Goal: Task Accomplishment & Management: Complete application form

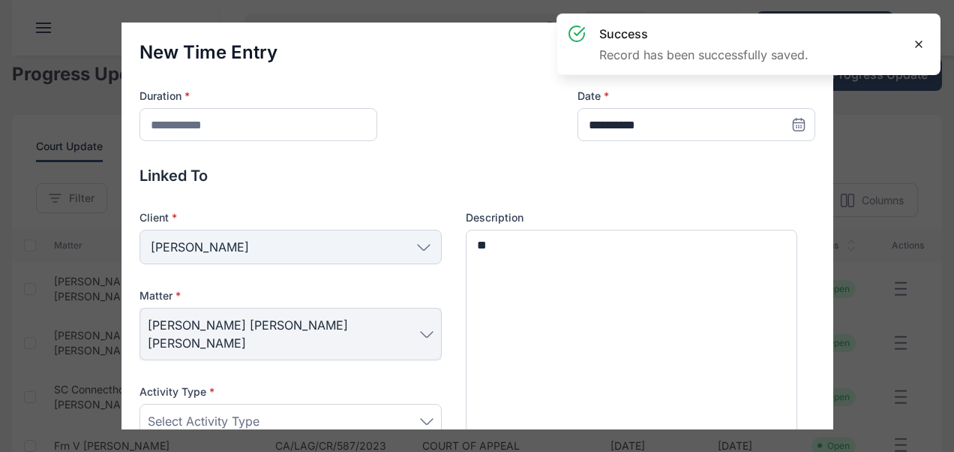
click at [917, 45] on icon at bounding box center [919, 44] width 6 height 6
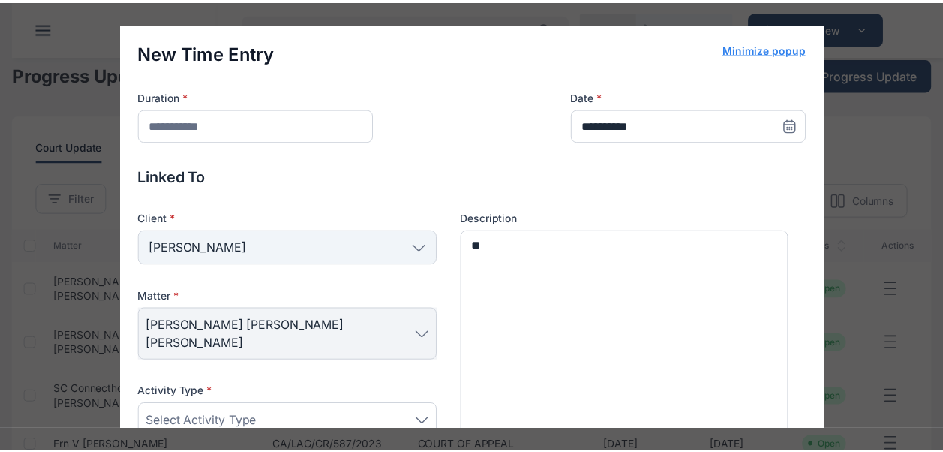
scroll to position [248, 0]
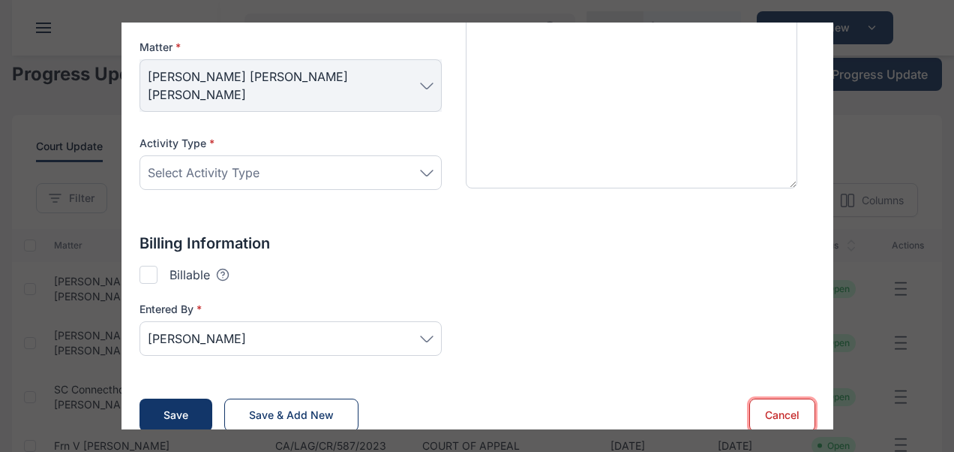
click at [767, 398] on button "Cancel" at bounding box center [782, 414] width 66 height 33
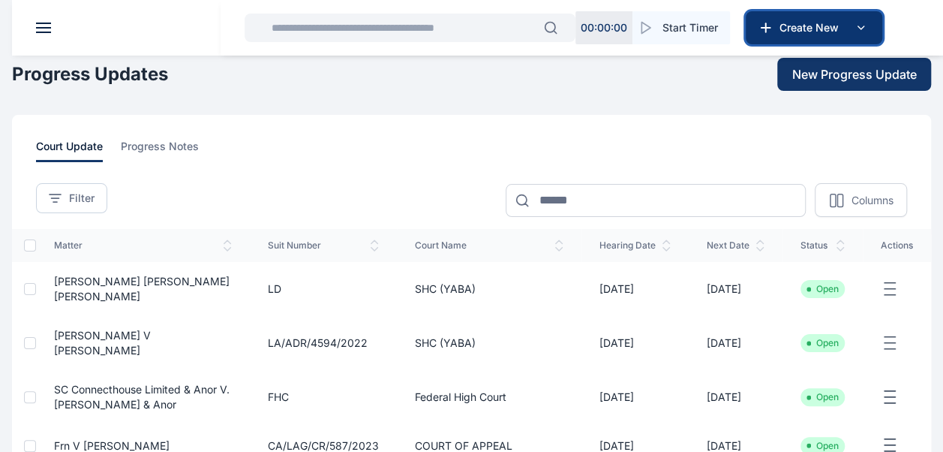
click at [793, 15] on button "Create New" at bounding box center [814, 27] width 137 height 33
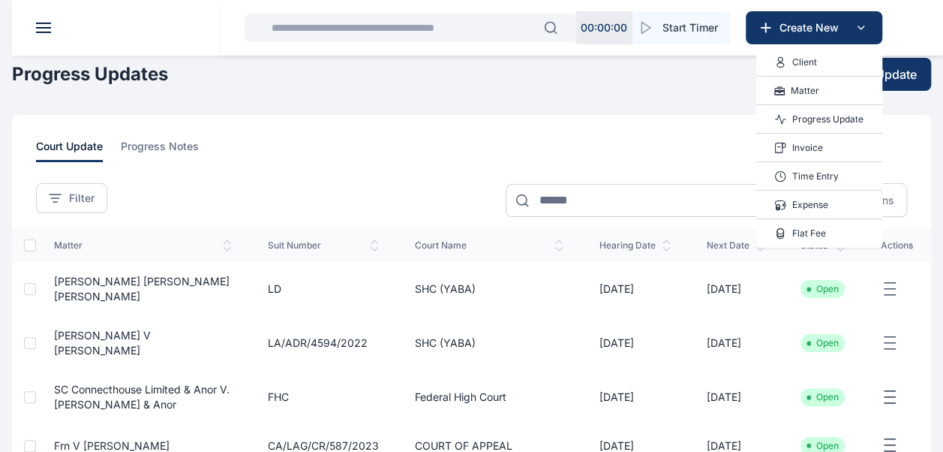
click at [800, 146] on p "Invoice" at bounding box center [807, 147] width 31 height 15
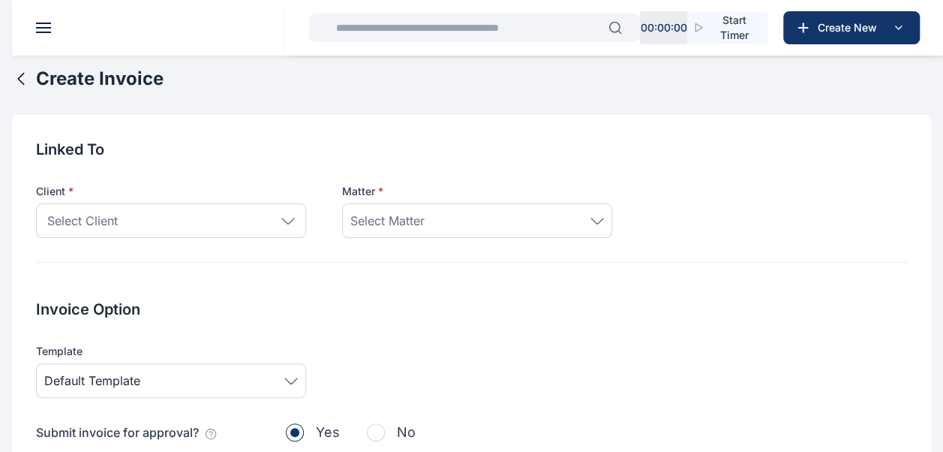
click at [194, 221] on div "Select Client" at bounding box center [171, 220] width 270 height 35
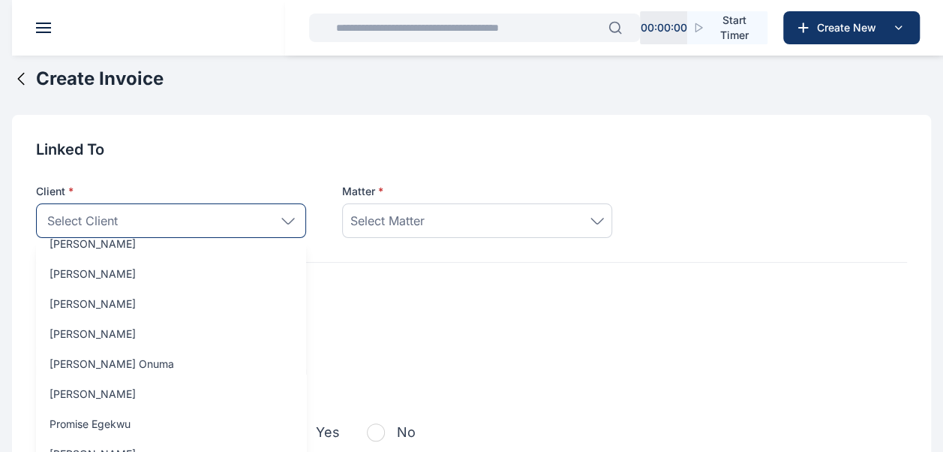
scroll to position [248, 0]
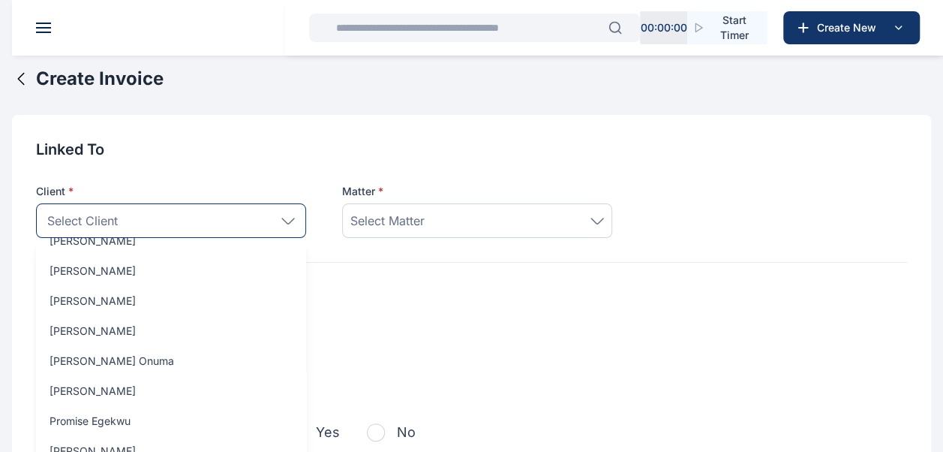
click at [142, 224] on div "Select Client" at bounding box center [171, 220] width 270 height 35
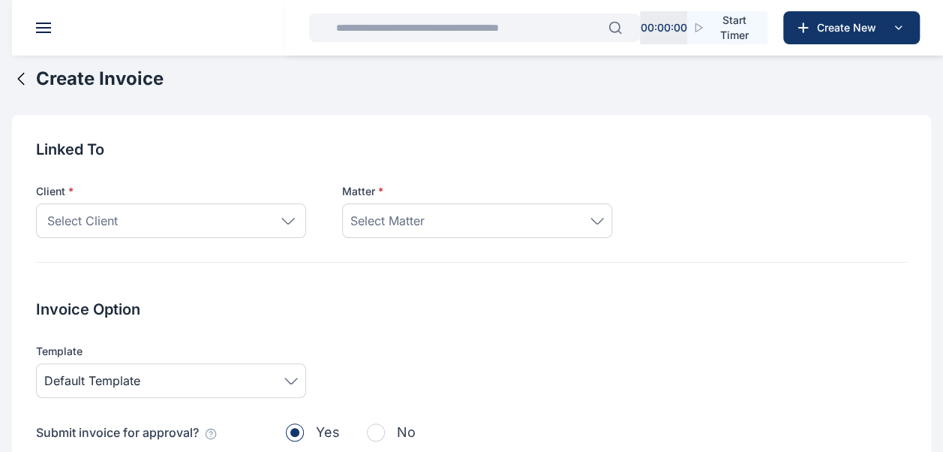
click at [142, 224] on div "Select Client" at bounding box center [171, 220] width 270 height 35
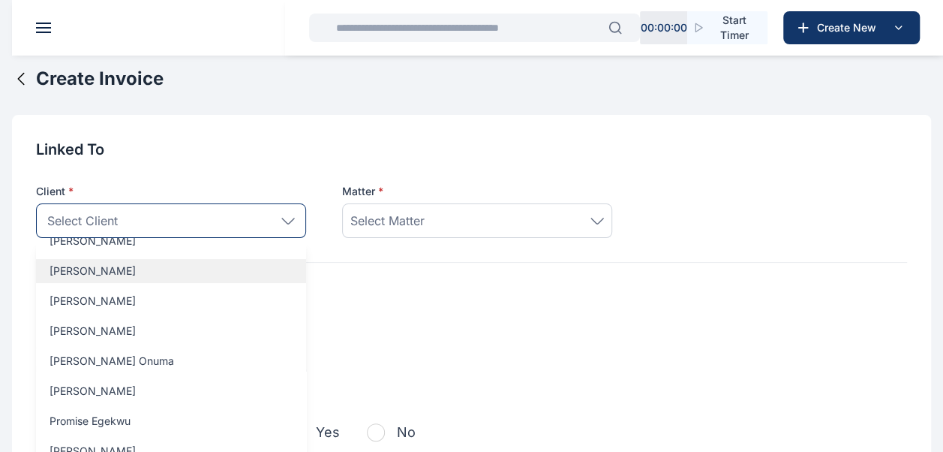
scroll to position [0, 0]
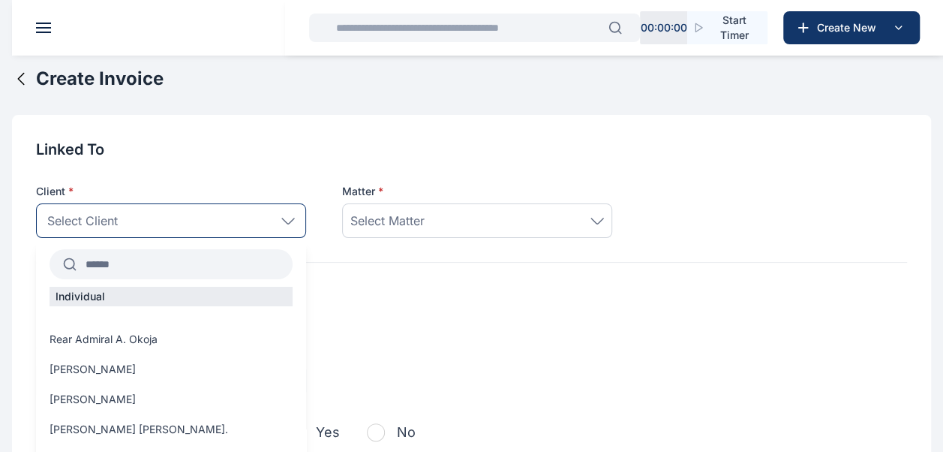
click at [113, 263] on input "text" at bounding box center [185, 264] width 216 height 27
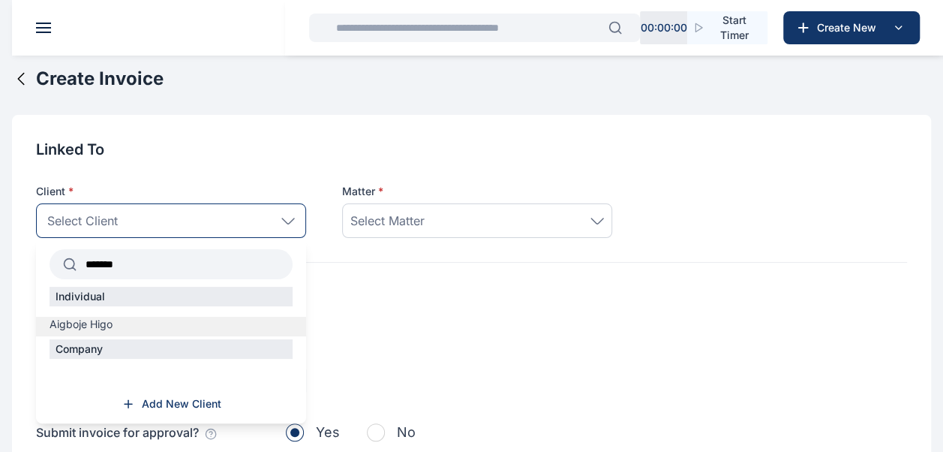
type input "*******"
click at [127, 325] on label "Aigboje Higo" at bounding box center [171, 324] width 270 height 15
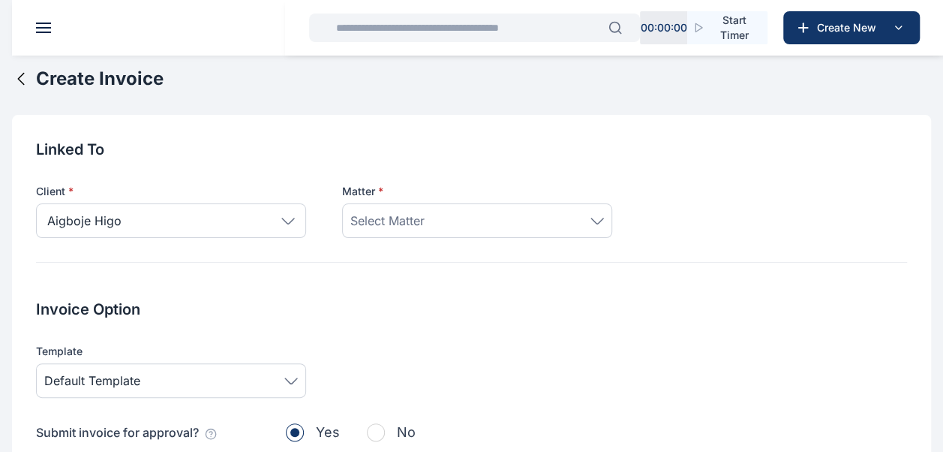
click at [450, 218] on div "Select Matter" at bounding box center [477, 221] width 254 height 18
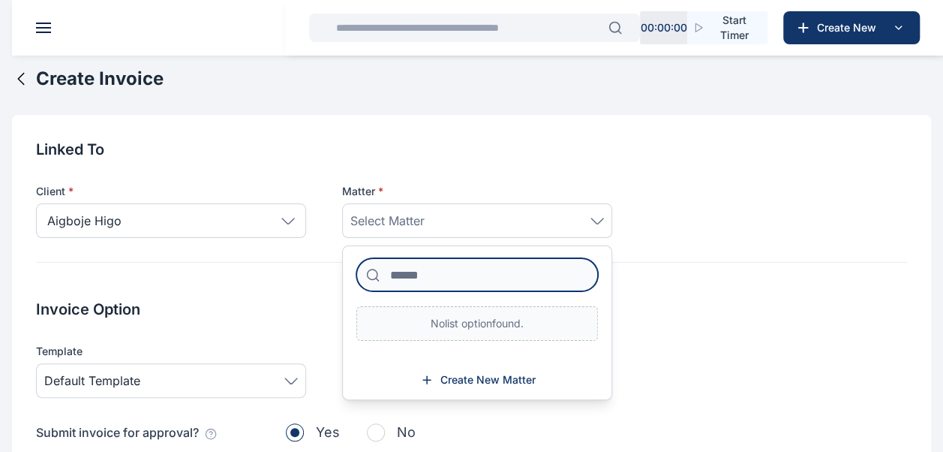
click at [462, 270] on input at bounding box center [477, 274] width 242 height 33
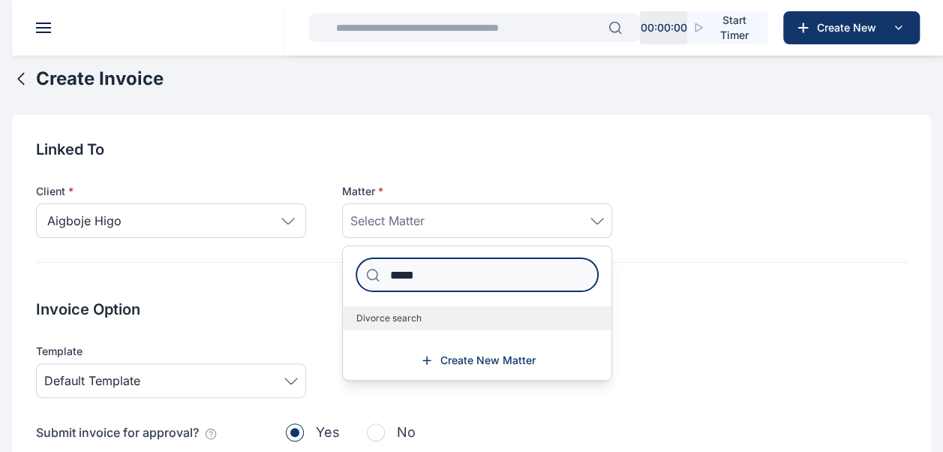
type input "*****"
click at [424, 314] on label "Divorce search" at bounding box center [477, 318] width 269 height 24
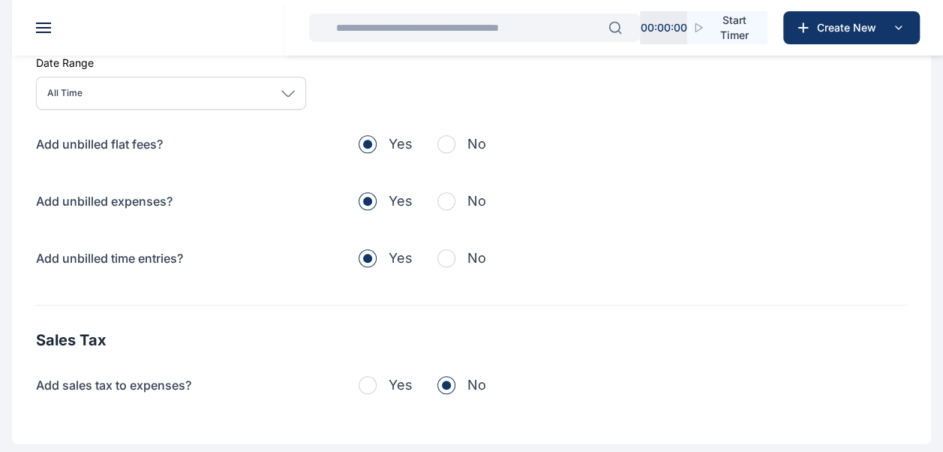
scroll to position [507, 0]
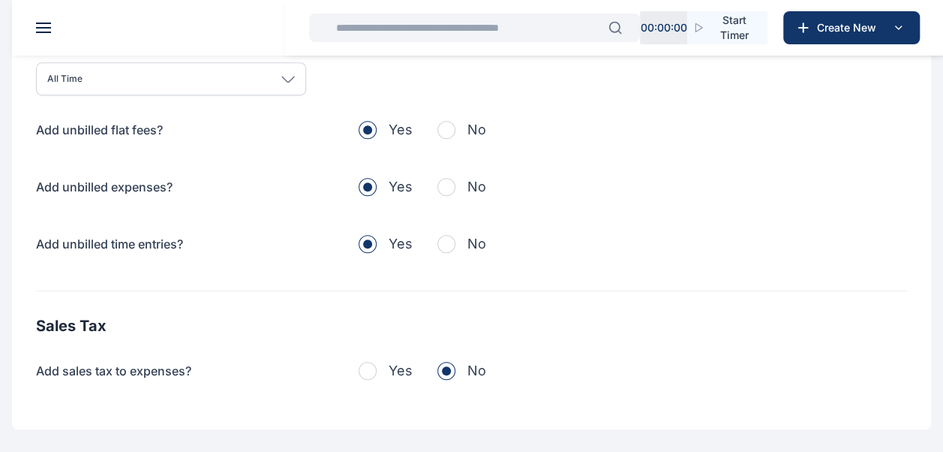
click at [448, 130] on span "button" at bounding box center [446, 130] width 18 height 18
click at [448, 188] on span "button" at bounding box center [446, 187] width 18 height 18
click at [444, 237] on span "button" at bounding box center [446, 244] width 18 height 18
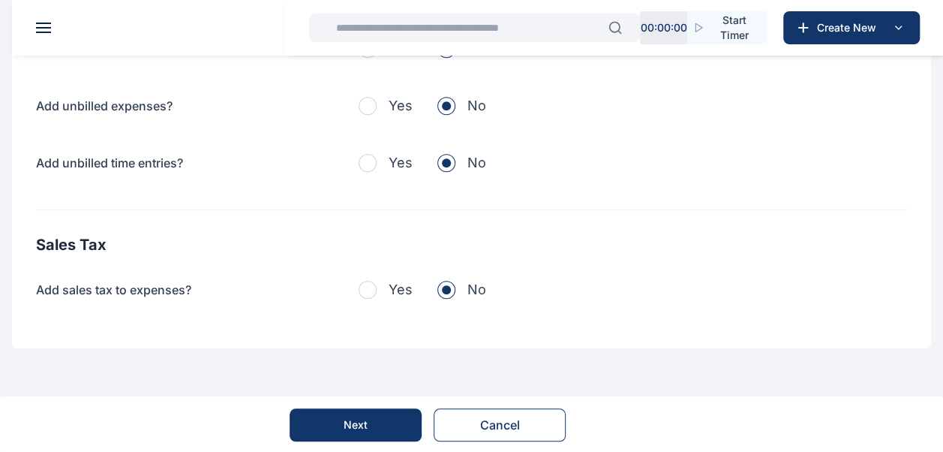
click at [347, 428] on div "Next" at bounding box center [356, 424] width 24 height 15
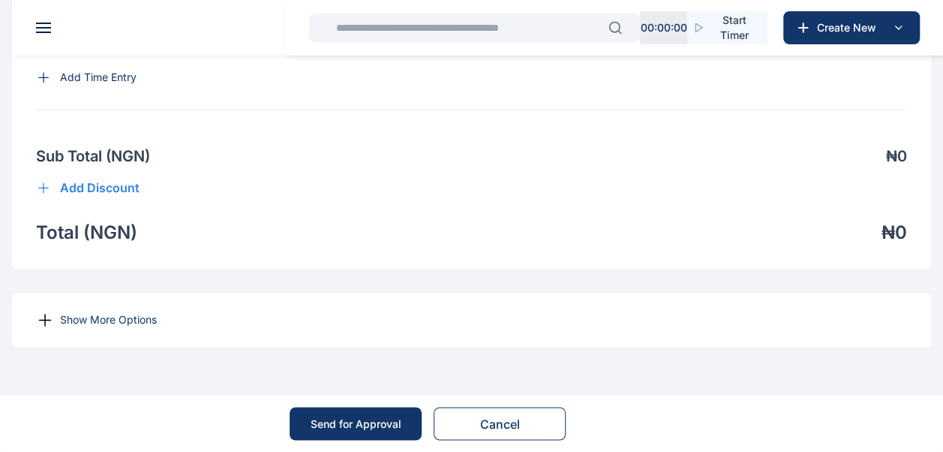
scroll to position [1091, 0]
click at [111, 317] on p "Show More Options" at bounding box center [108, 319] width 97 height 15
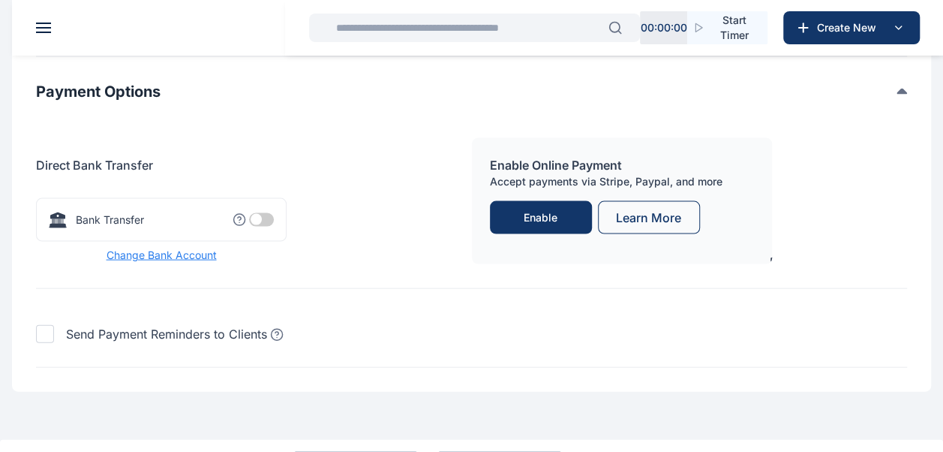
scroll to position [1503, 0]
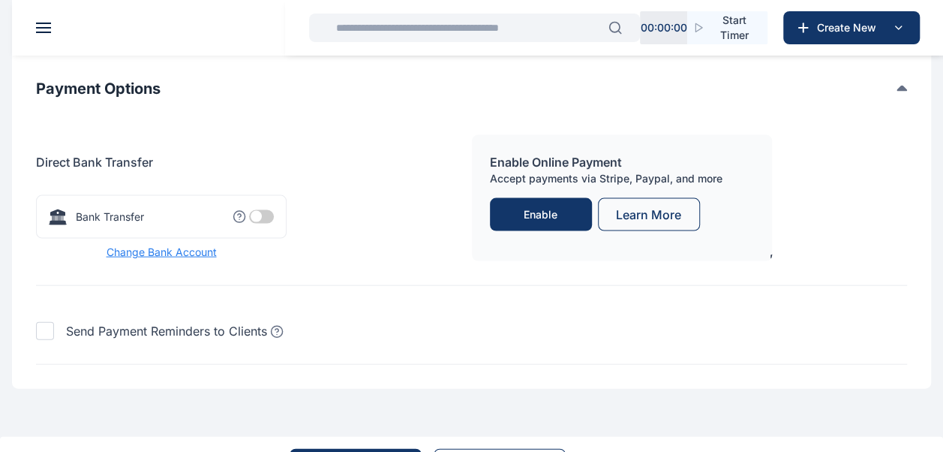
click at [252, 224] on span at bounding box center [261, 217] width 25 height 14
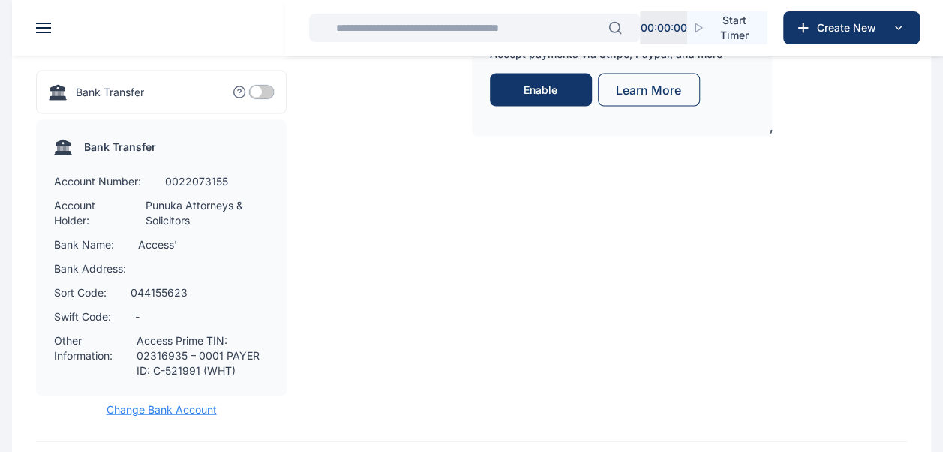
scroll to position [1629, 0]
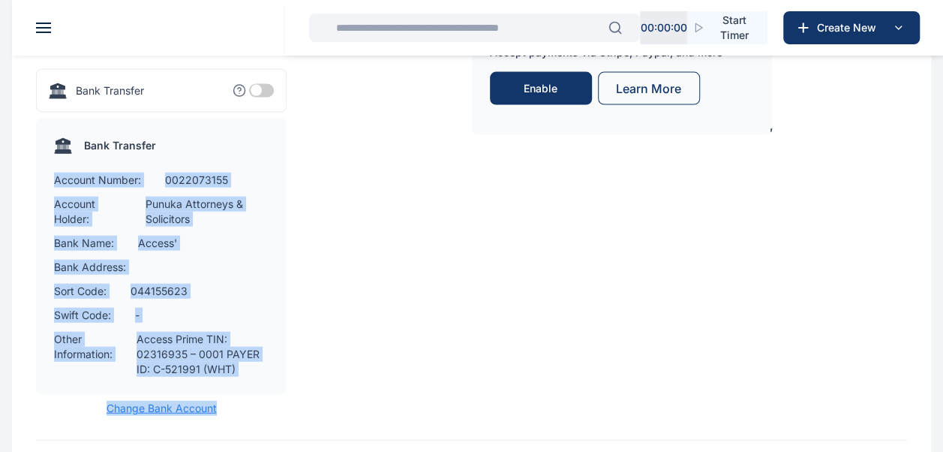
drag, startPoint x: 56, startPoint y: 209, endPoint x: 255, endPoint y: 436, distance: 302.4
click at [255, 416] on div "Bank Transfer Bank name: Access' Account name: Punuka Attorneys & Solicitors Ac…" at bounding box center [161, 242] width 251 height 347
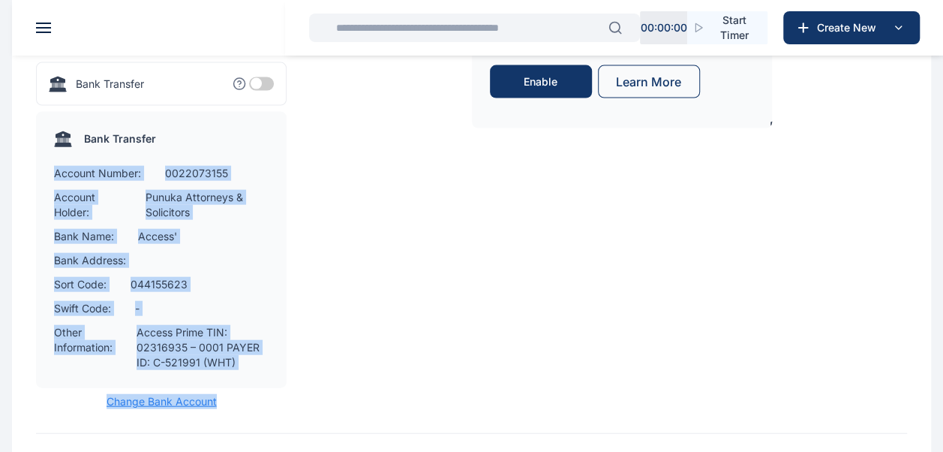
drag, startPoint x: 255, startPoint y: 436, endPoint x: 230, endPoint y: 413, distance: 34.5
click at [230, 388] on div "Bank Transfer Account Number: 0022073155 Account Holder: Punuka Attorneys & Sol…" at bounding box center [161, 250] width 251 height 276
click at [129, 220] on div "Account Holder: Punuka Attorneys & Solicitors" at bounding box center [161, 205] width 215 height 30
drag, startPoint x: 54, startPoint y: 201, endPoint x: 255, endPoint y: 387, distance: 273.9
click at [255, 387] on div "Bank Transfer Account Number: 0022073155 Account Holder: Punuka Attorneys & Sol…" at bounding box center [161, 250] width 251 height 276
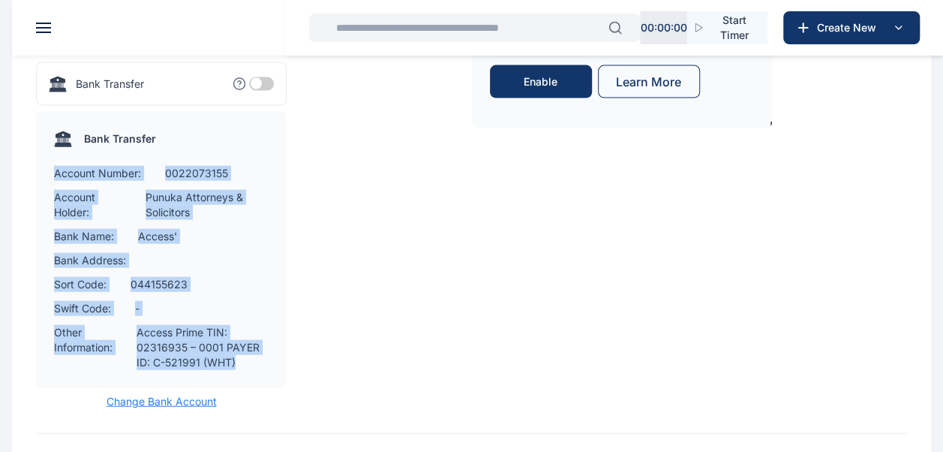
drag, startPoint x: 255, startPoint y: 387, endPoint x: 217, endPoint y: 378, distance: 39.3
copy div "Account Number: 0022073155 Account Holder: Punuka Attorneys & Solicitors Bank N…"
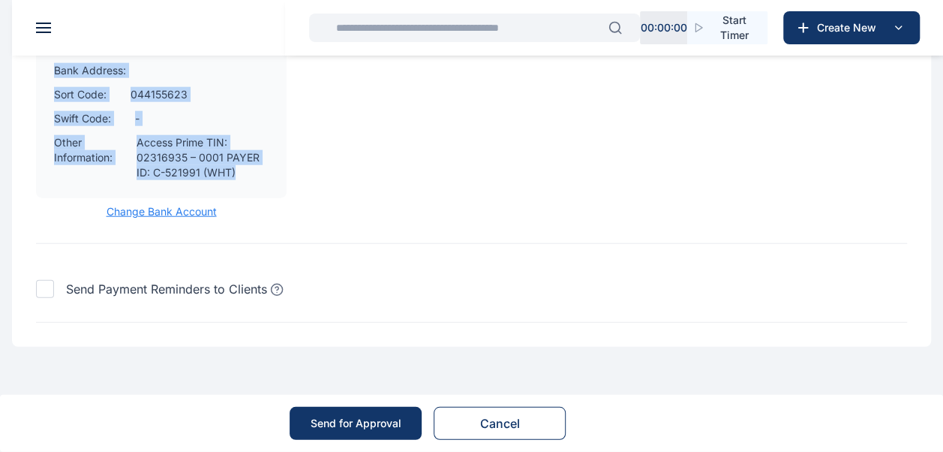
copy div "Account Number: 0022073155 Account Holder: Punuka Attorneys & Solicitors Bank N…"
